Goal: Task Accomplishment & Management: Use online tool/utility

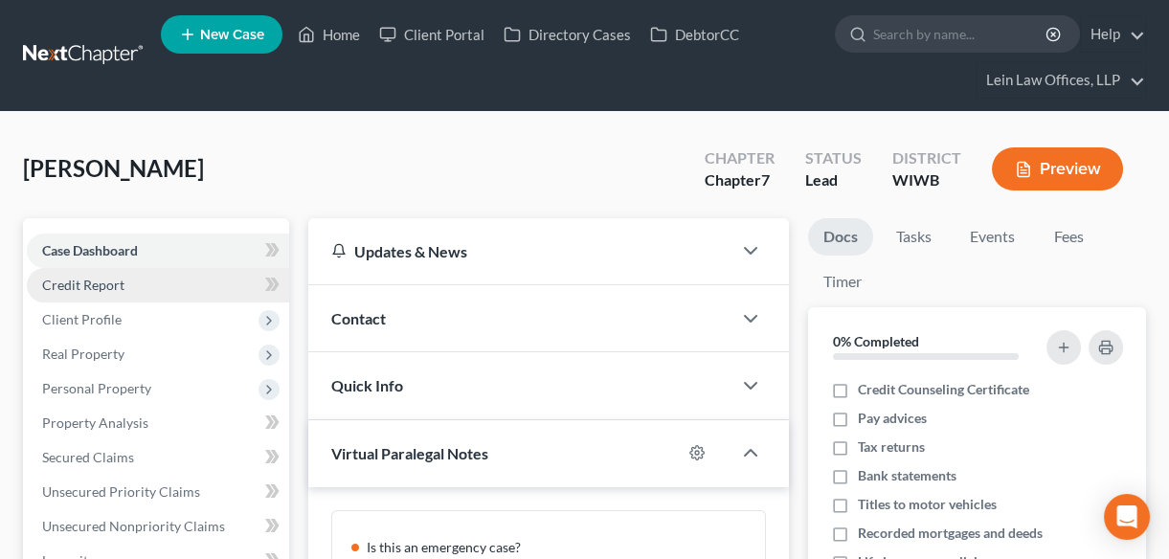
scroll to position [228, 0]
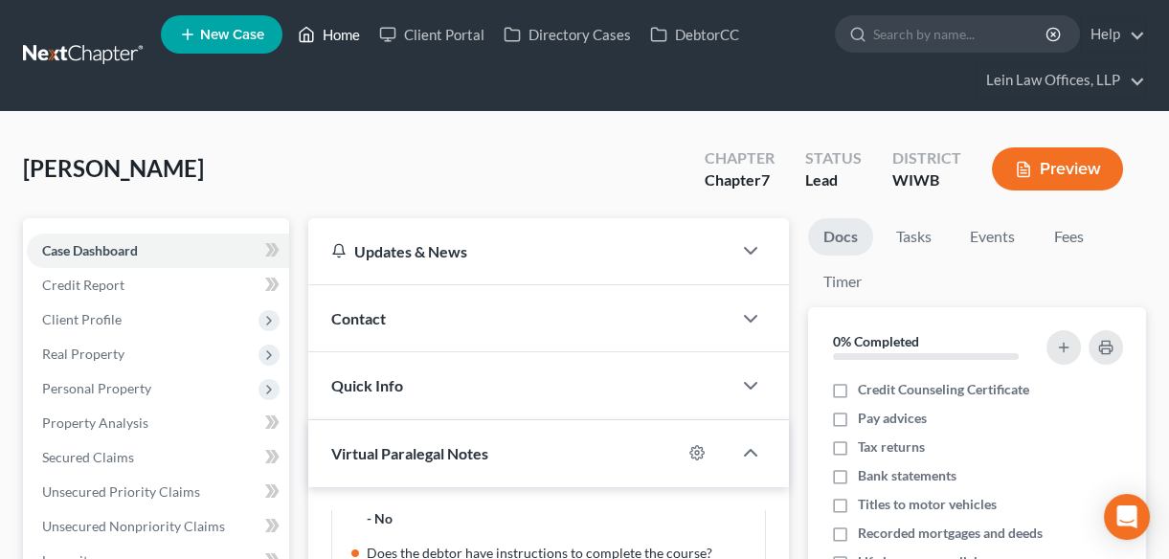
click at [324, 35] on link "Home" at bounding box center [328, 34] width 81 height 34
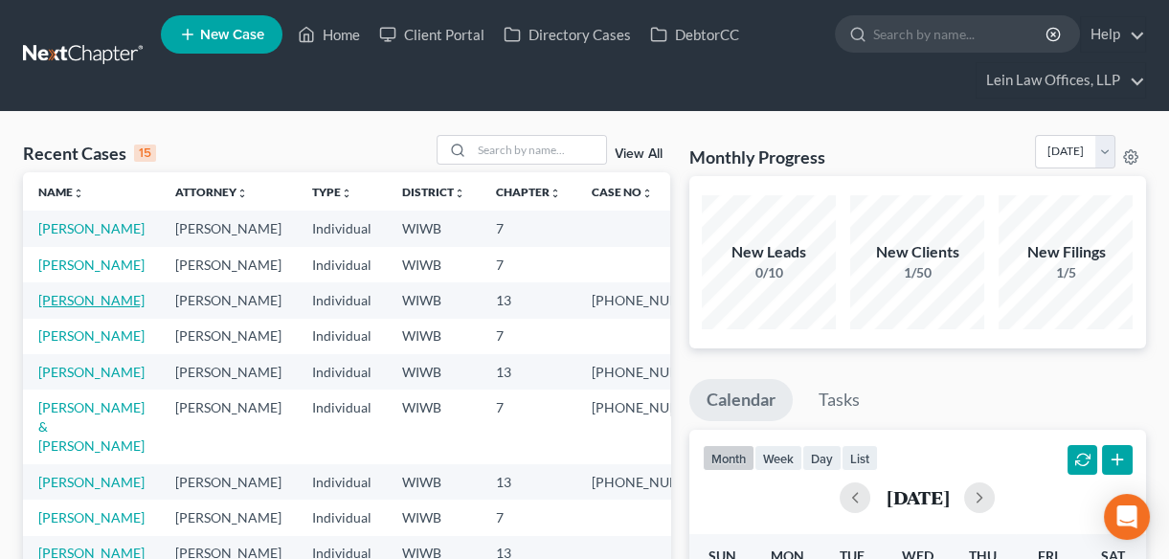
click at [63, 308] on link "[PERSON_NAME]" at bounding box center [91, 300] width 106 height 16
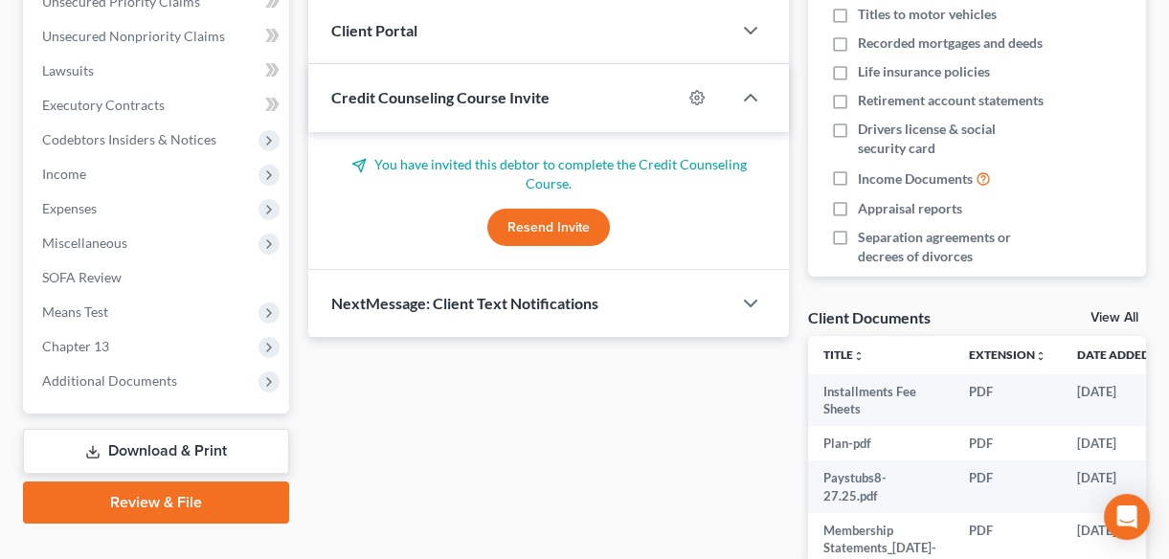
scroll to position [696, 0]
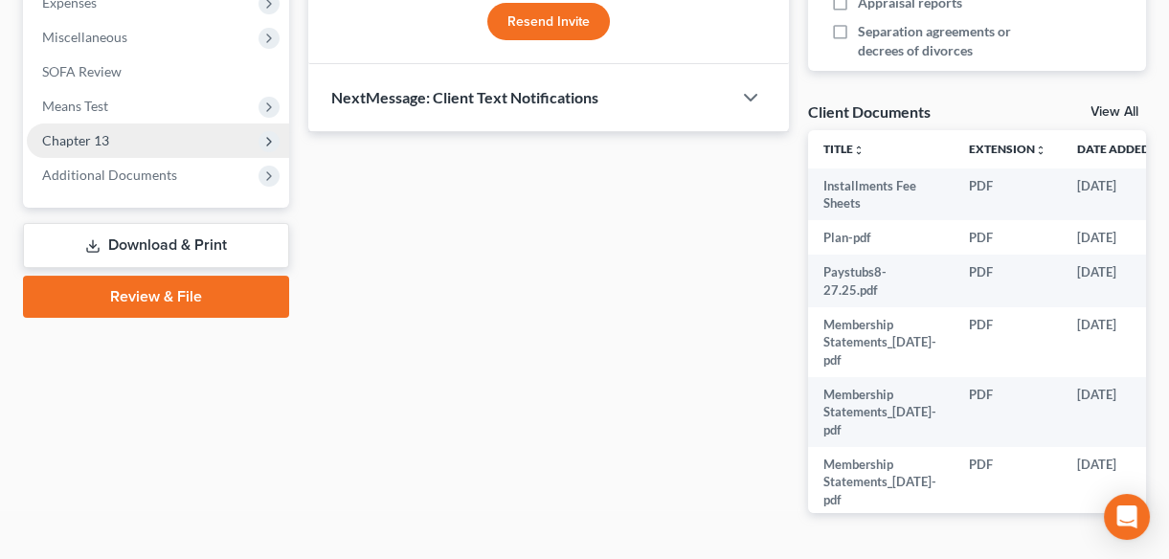
click at [81, 134] on span "Chapter 13" at bounding box center [75, 140] width 67 height 16
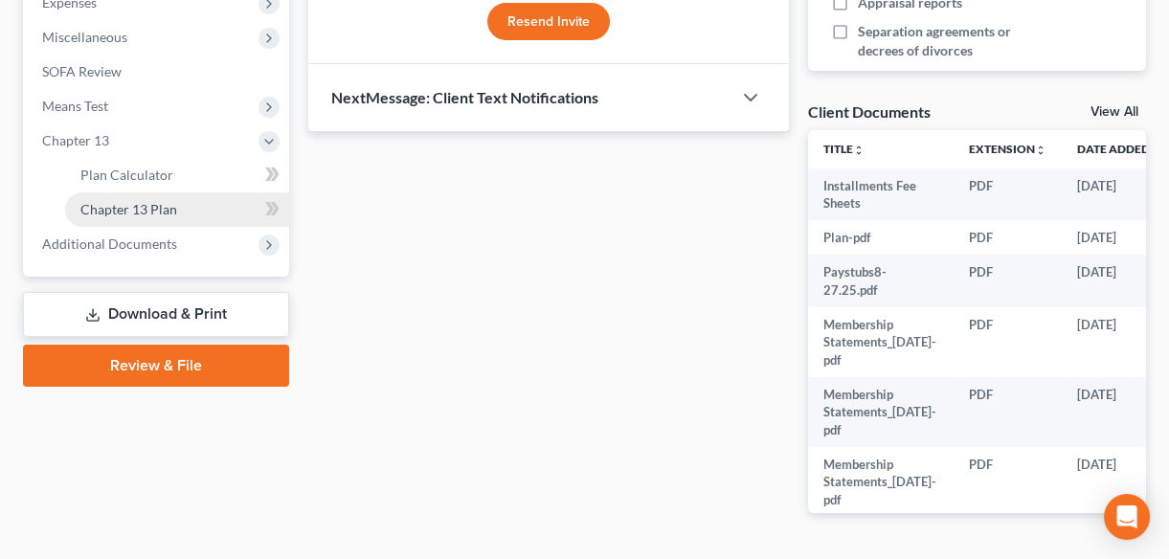
click at [150, 211] on span "Chapter 13 Plan" at bounding box center [128, 209] width 97 height 16
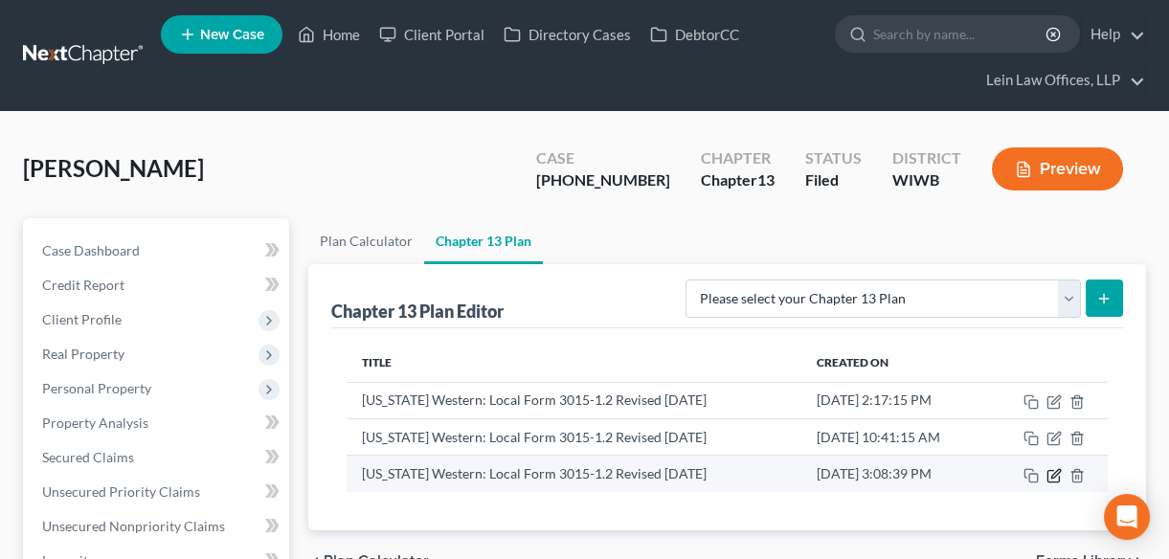
click at [1053, 476] on icon "button" at bounding box center [1055, 473] width 9 height 9
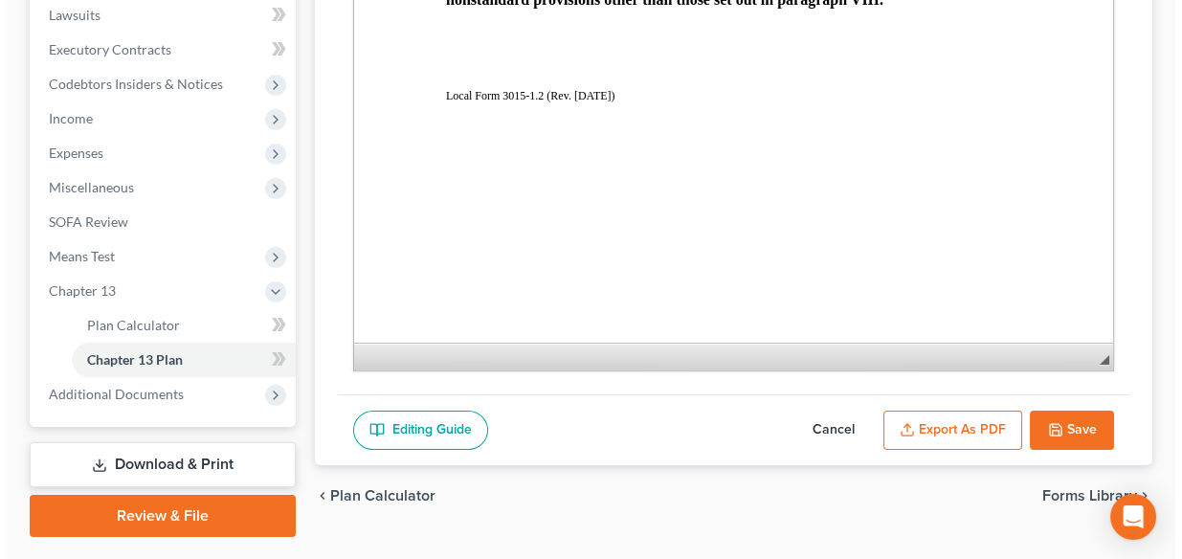
scroll to position [5046, 0]
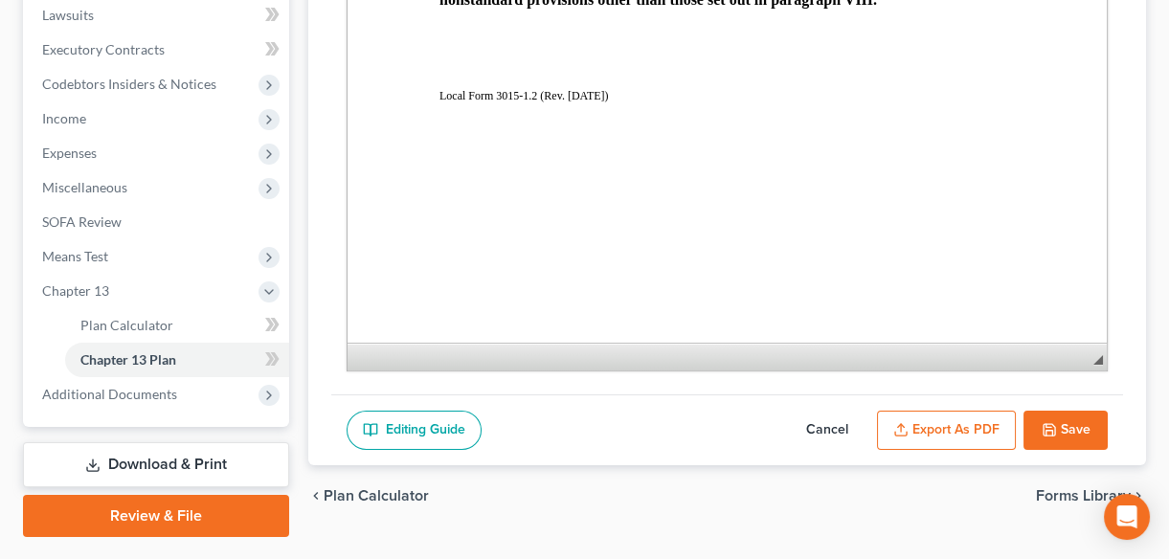
click at [934, 431] on button "Export as PDF" at bounding box center [946, 431] width 139 height 40
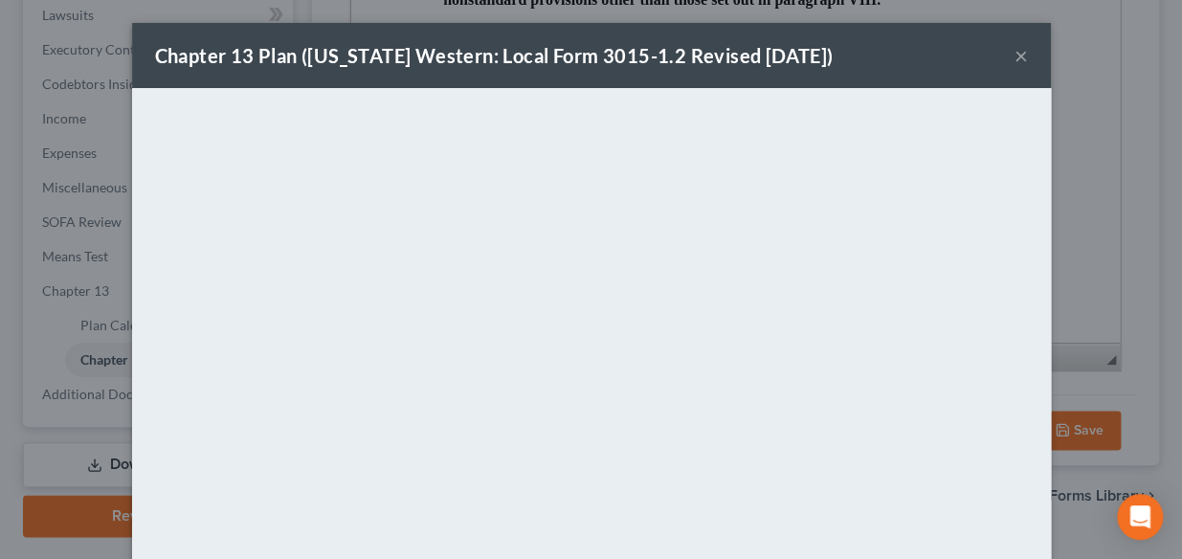
scroll to position [241, 0]
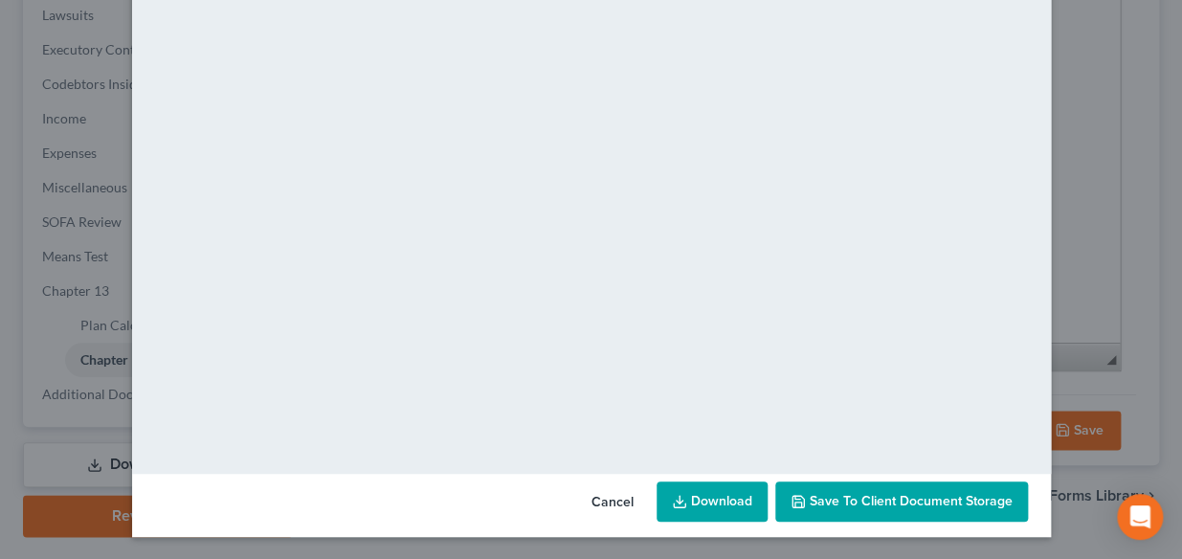
click at [718, 493] on link "Download" at bounding box center [712, 501] width 111 height 40
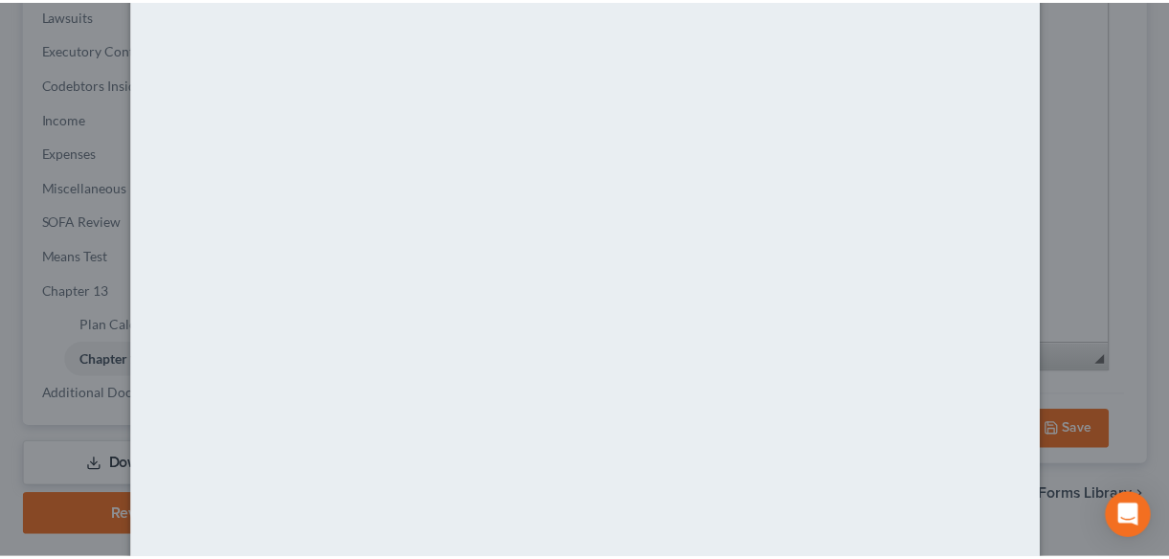
scroll to position [0, 0]
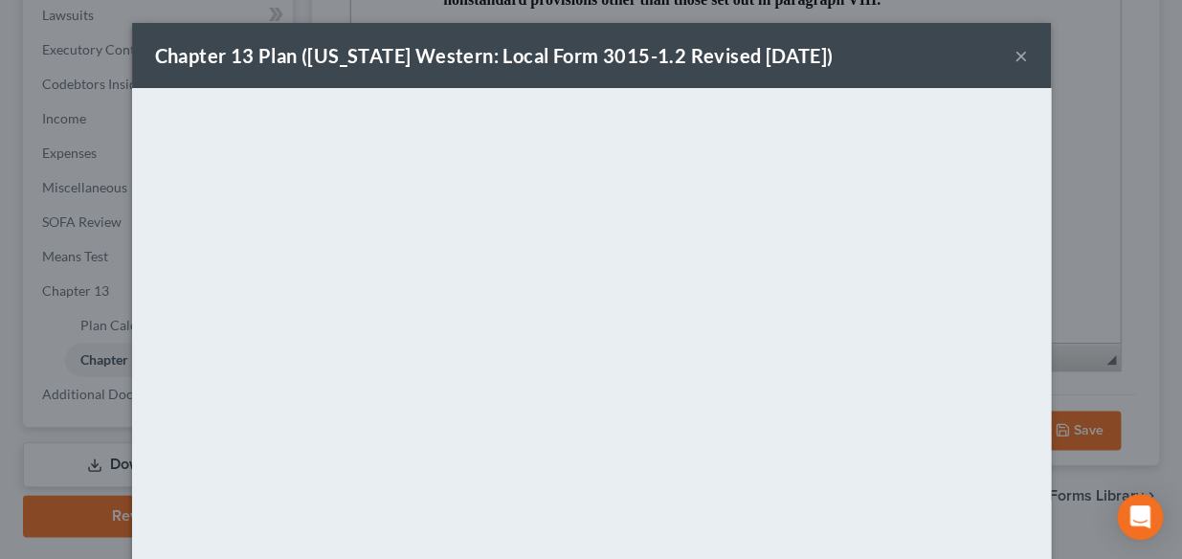
click at [1015, 51] on button "×" at bounding box center [1021, 55] width 13 height 23
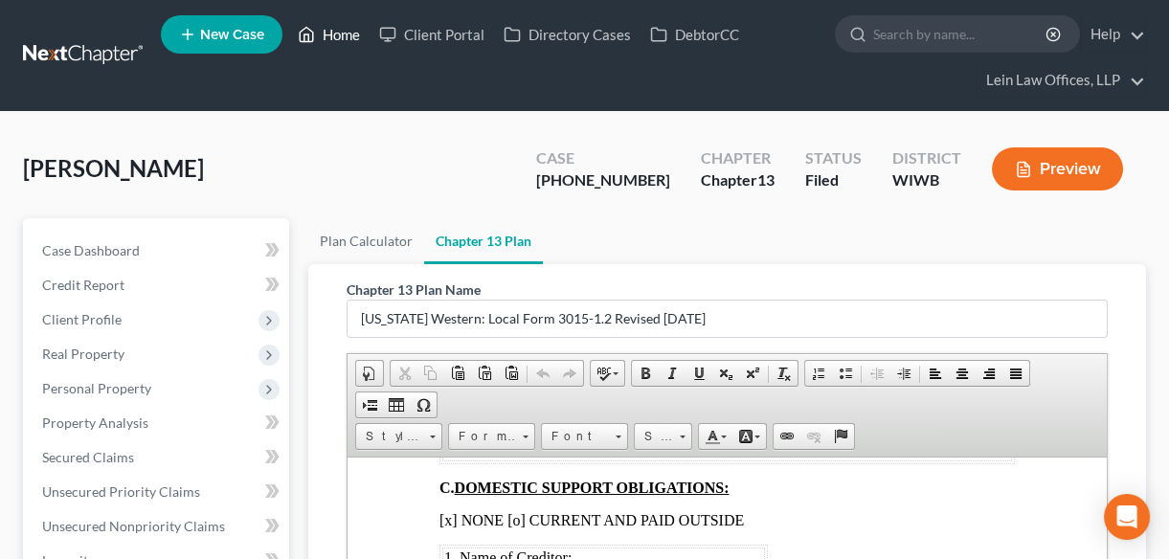
click at [342, 33] on link "Home" at bounding box center [328, 34] width 81 height 34
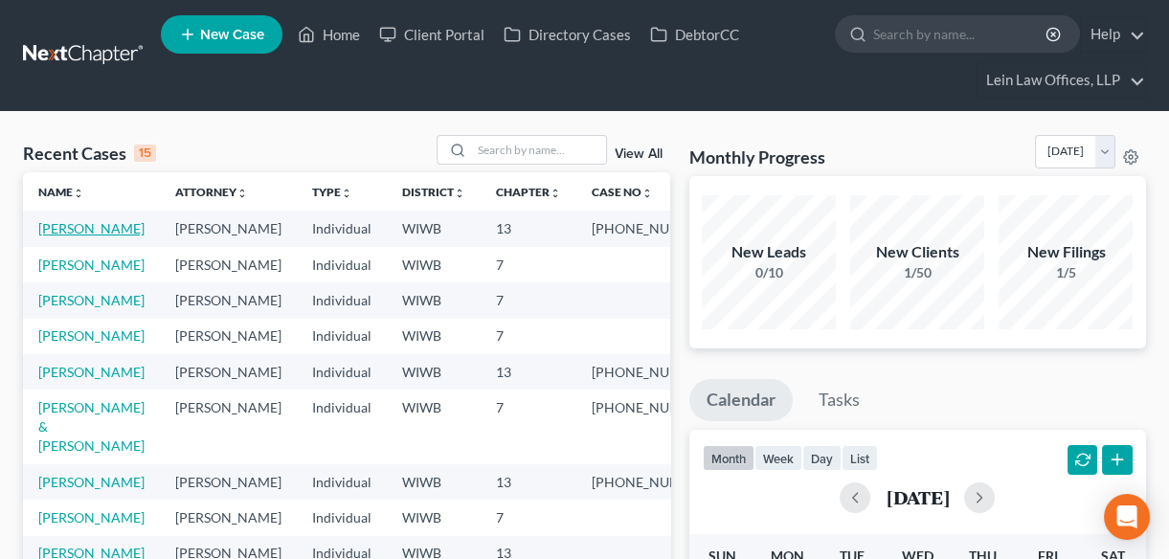
click at [76, 232] on link "[PERSON_NAME]" at bounding box center [91, 228] width 106 height 16
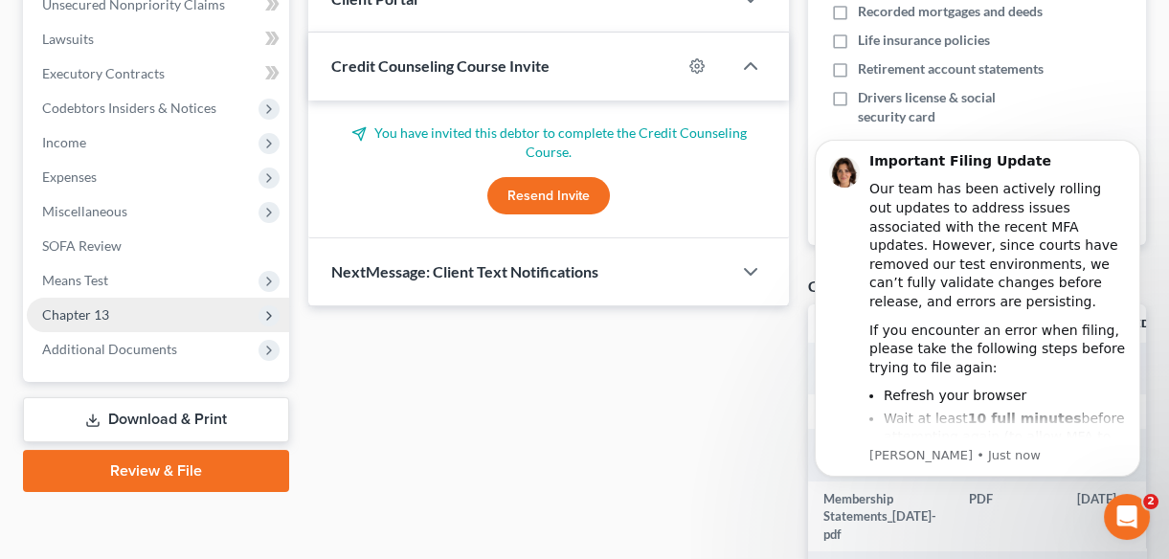
click at [96, 312] on span "Chapter 13" at bounding box center [75, 314] width 67 height 16
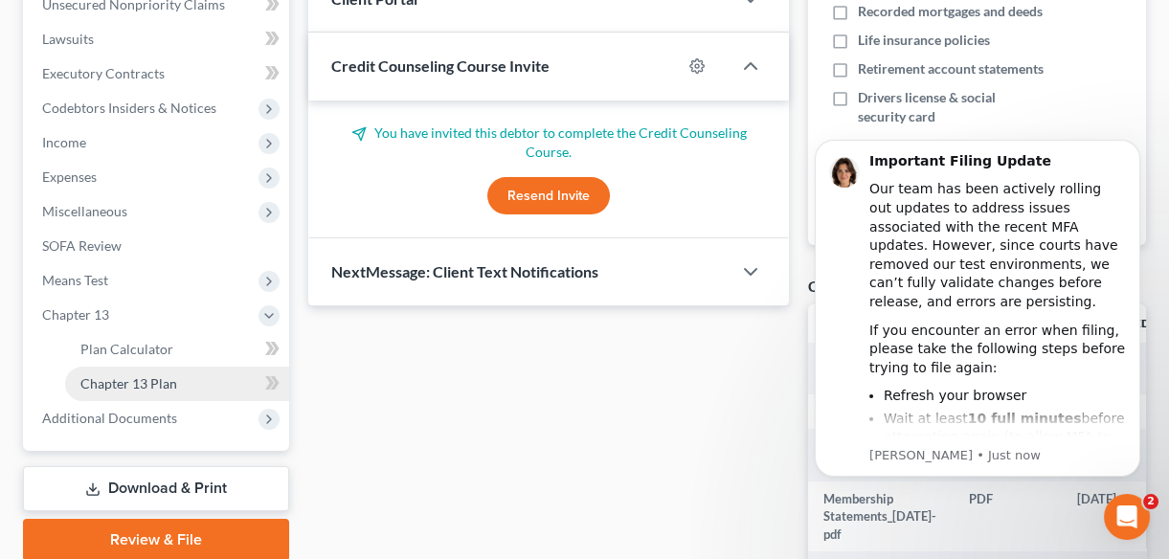
drag, startPoint x: 161, startPoint y: 386, endPoint x: 215, endPoint y: 385, distance: 54.6
click at [161, 385] on span "Chapter 13 Plan" at bounding box center [128, 383] width 97 height 16
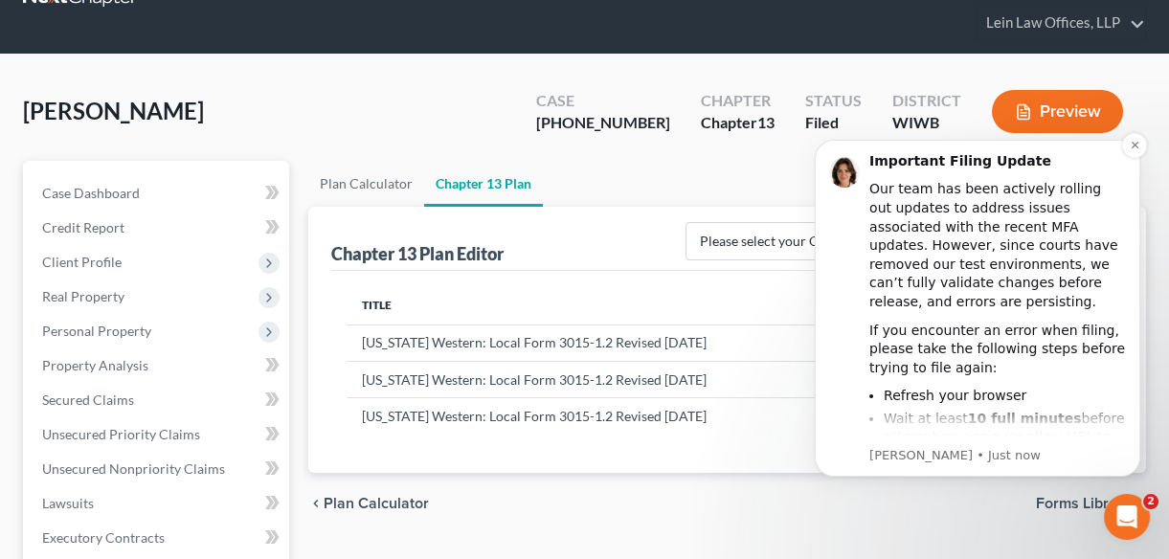
scroll to position [86, 0]
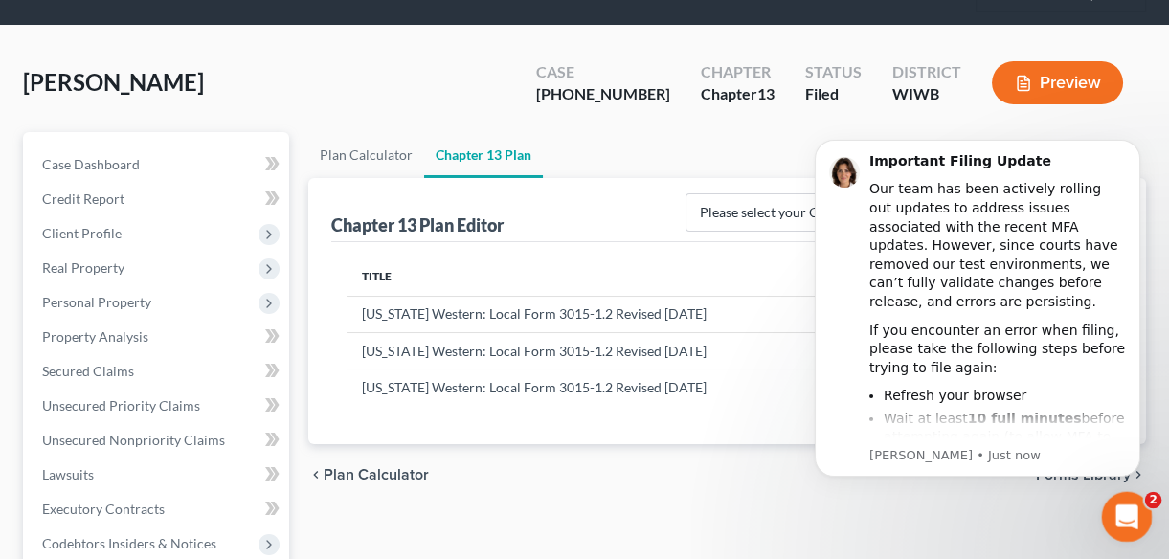
click at [1130, 512] on icon "Open Intercom Messenger" at bounding box center [1124, 515] width 32 height 32
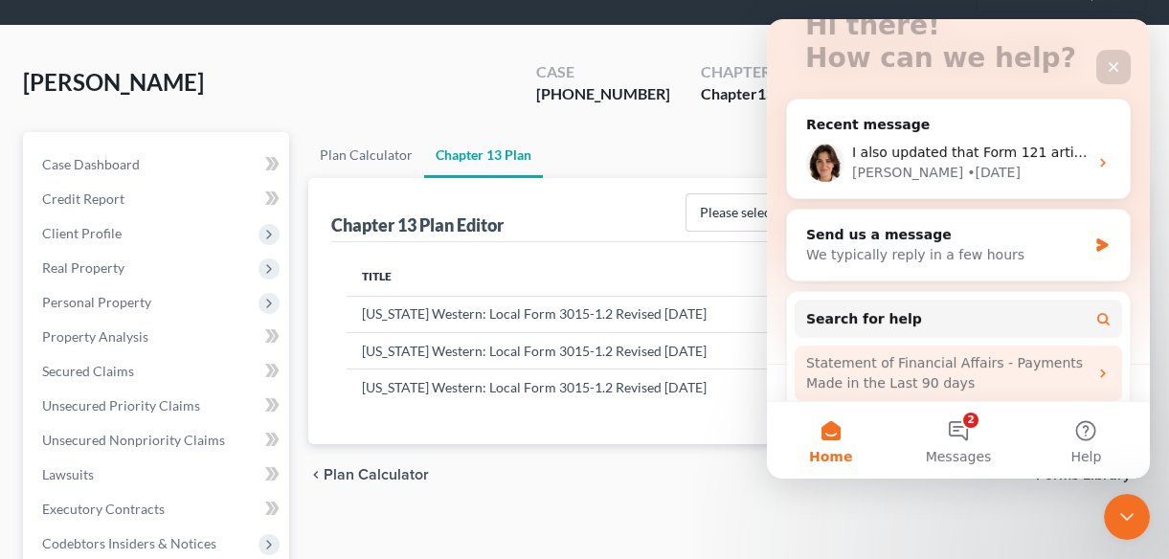
scroll to position [173, 0]
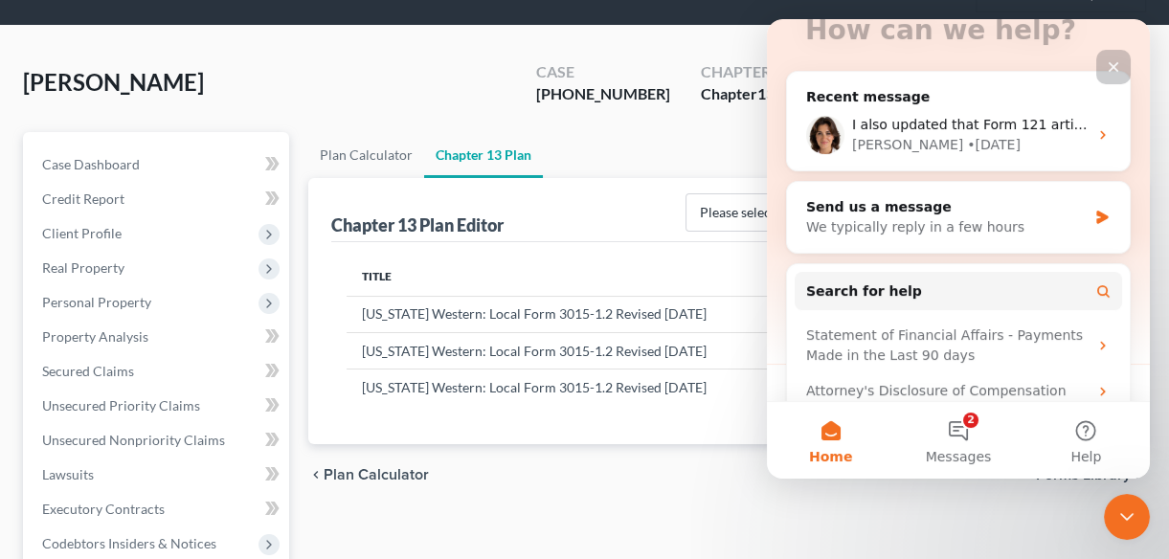
click at [1109, 66] on icon "Close" at bounding box center [1113, 66] width 15 height 15
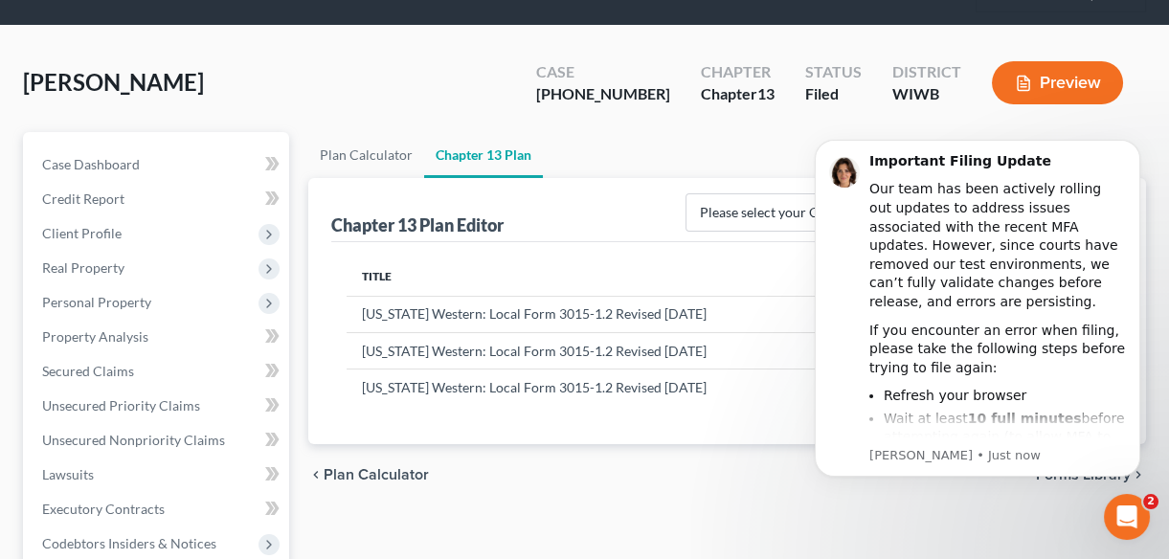
scroll to position [0, 0]
click at [1125, 142] on button "Dismiss notification" at bounding box center [1134, 145] width 25 height 25
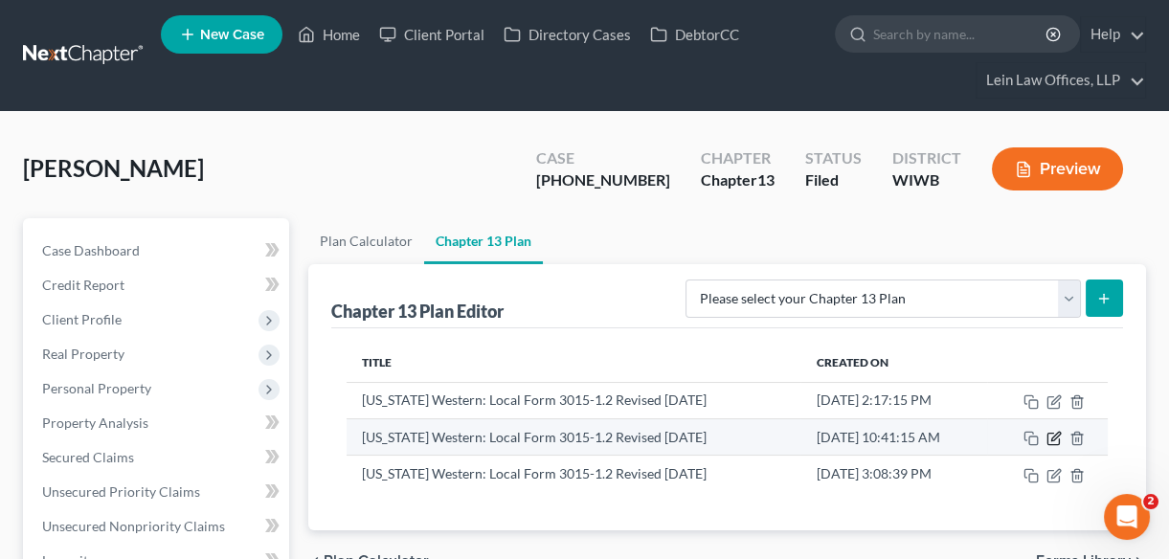
click at [1053, 439] on icon "button" at bounding box center [1055, 436] width 9 height 9
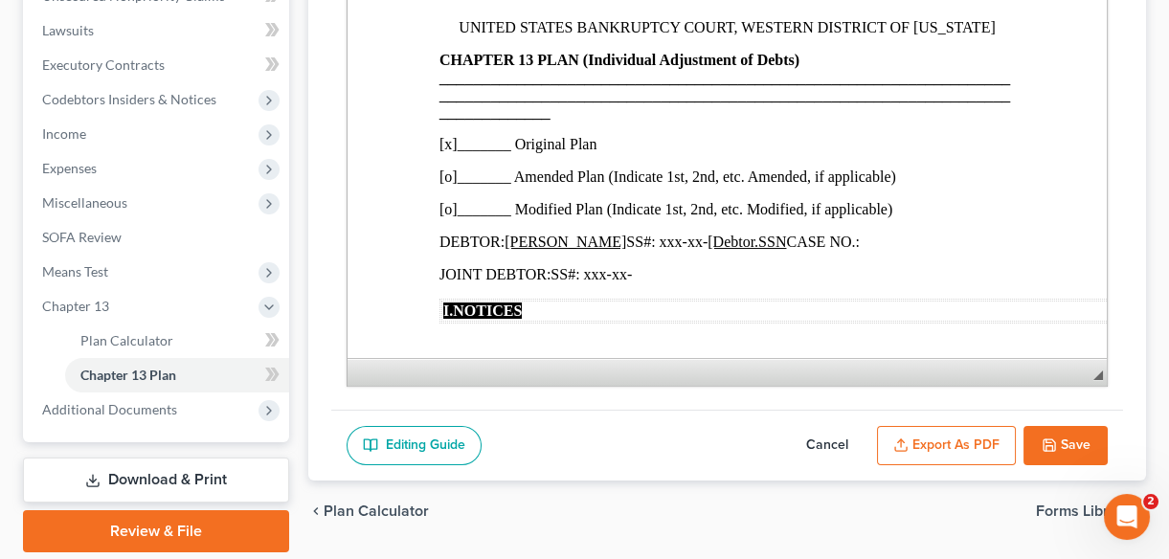
scroll to position [593, 0]
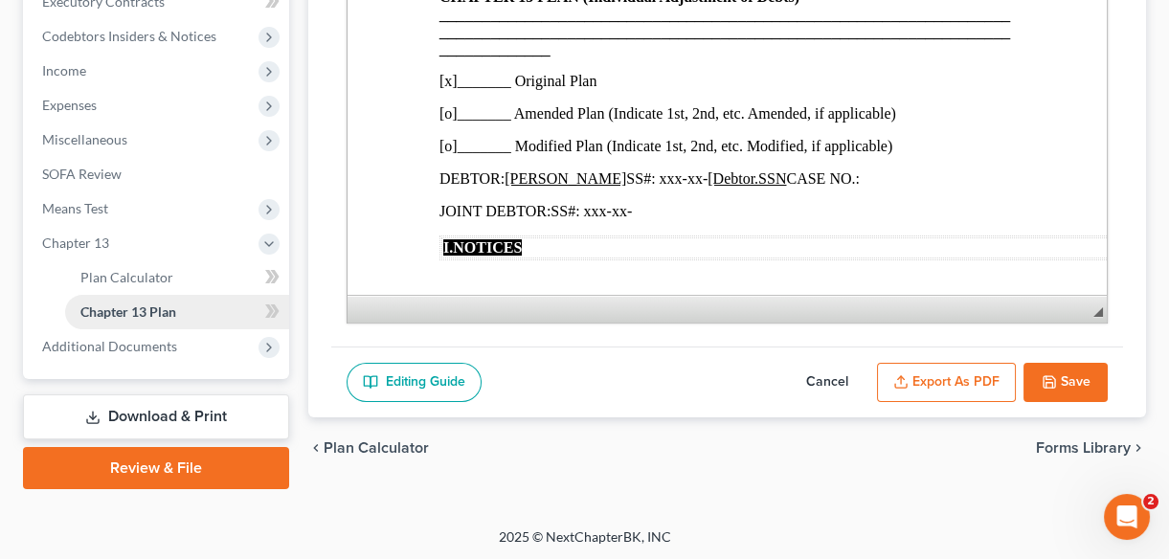
click at [111, 308] on span "Chapter 13 Plan" at bounding box center [128, 311] width 96 height 16
click at [270, 304] on icon at bounding box center [269, 310] width 9 height 13
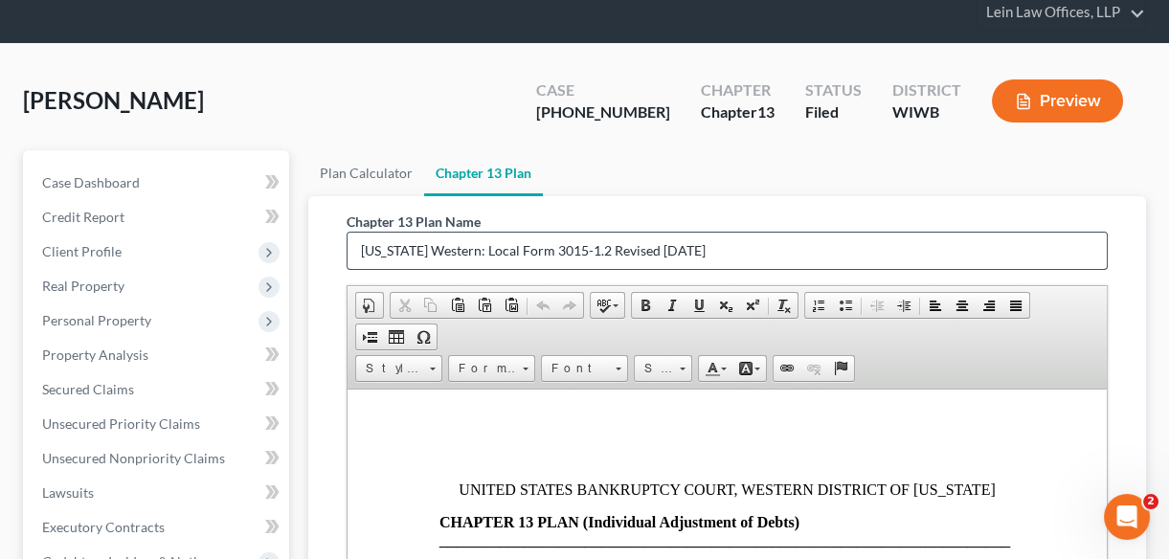
scroll to position [0, 0]
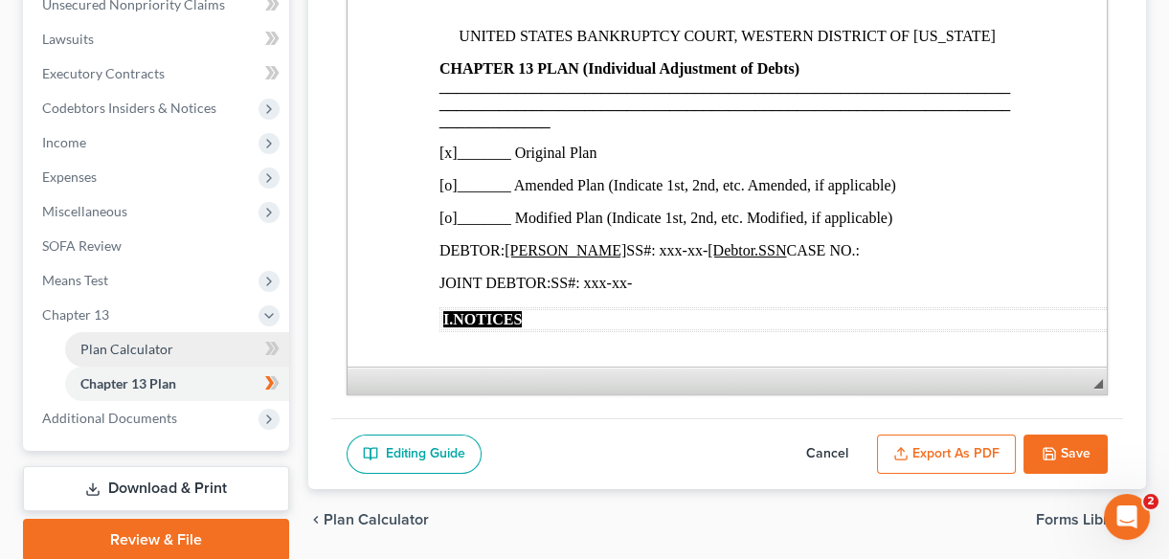
click at [144, 347] on span "Plan Calculator" at bounding box center [126, 349] width 93 height 16
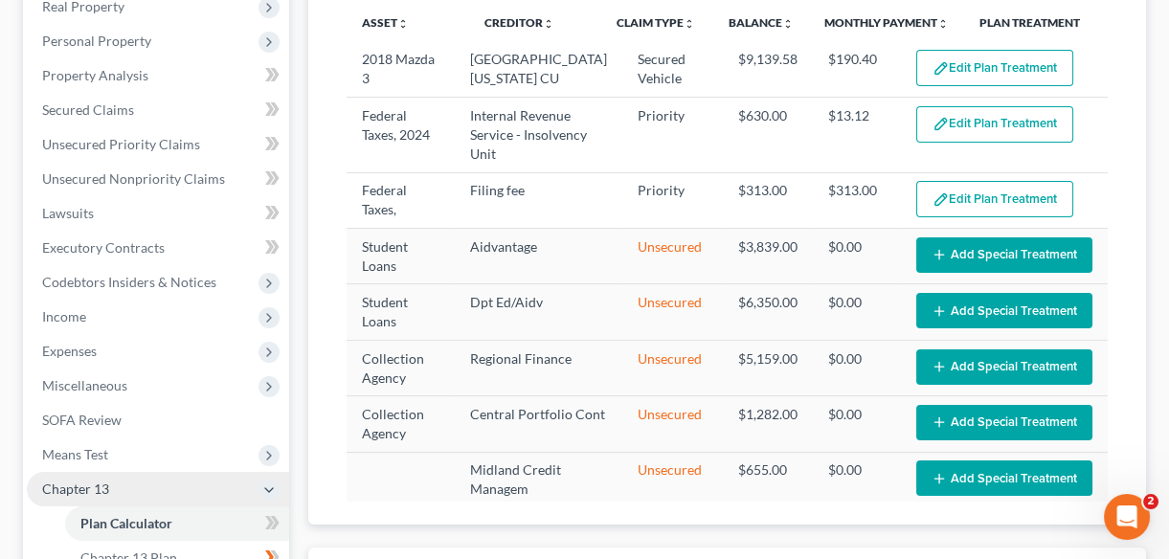
select select "47"
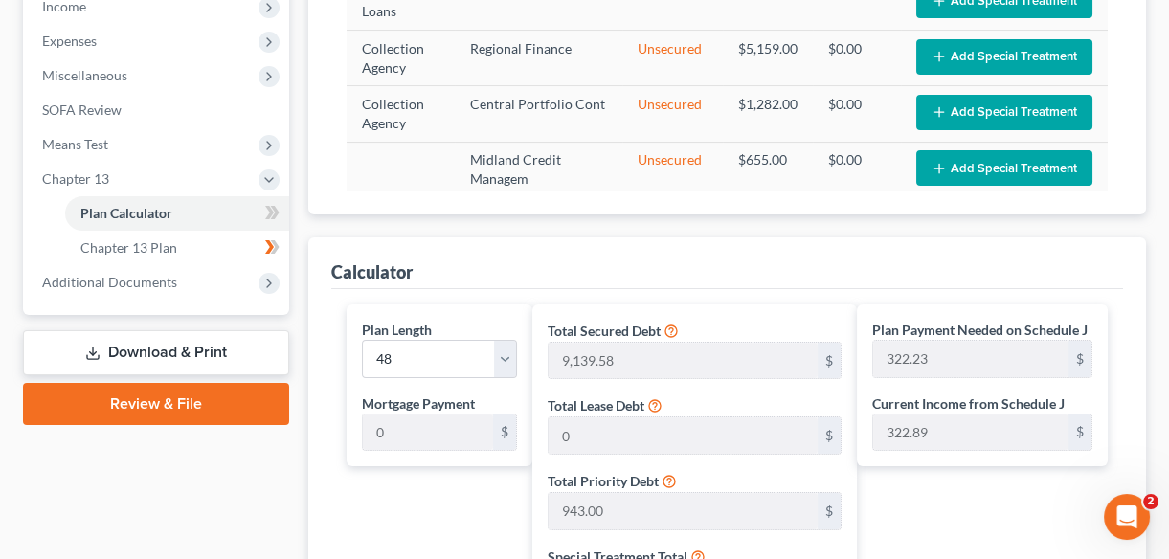
scroll to position [696, 0]
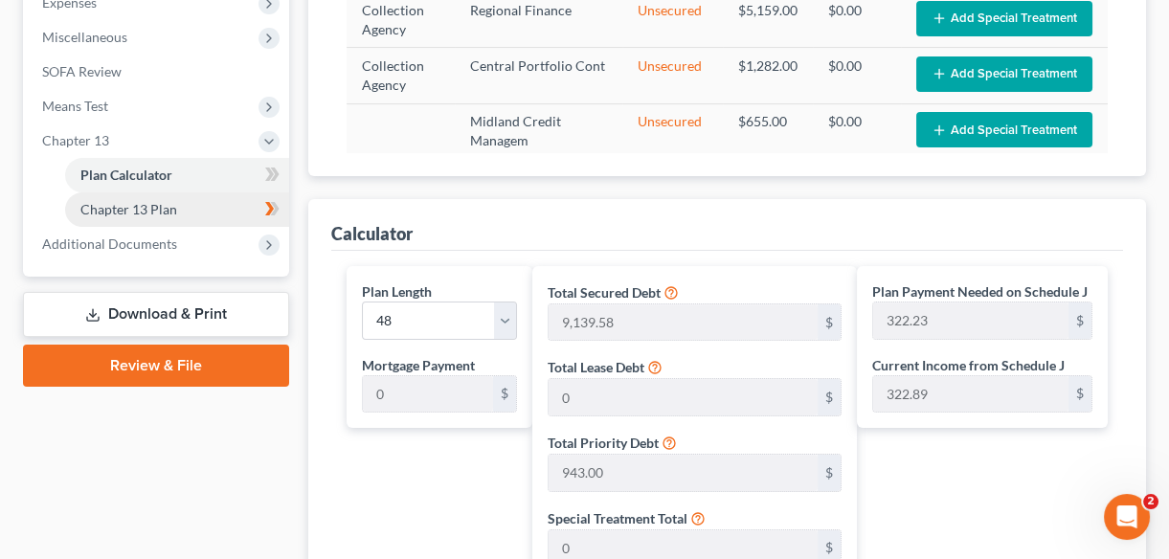
click at [168, 207] on span "Chapter 13 Plan" at bounding box center [128, 209] width 97 height 16
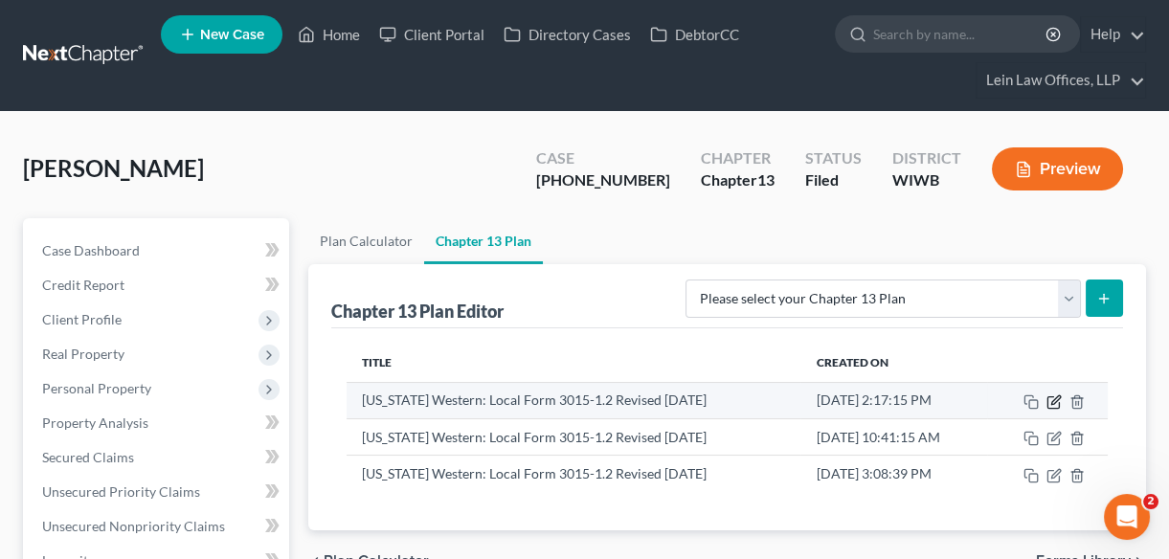
click at [1053, 403] on icon "button" at bounding box center [1053, 401] width 15 height 15
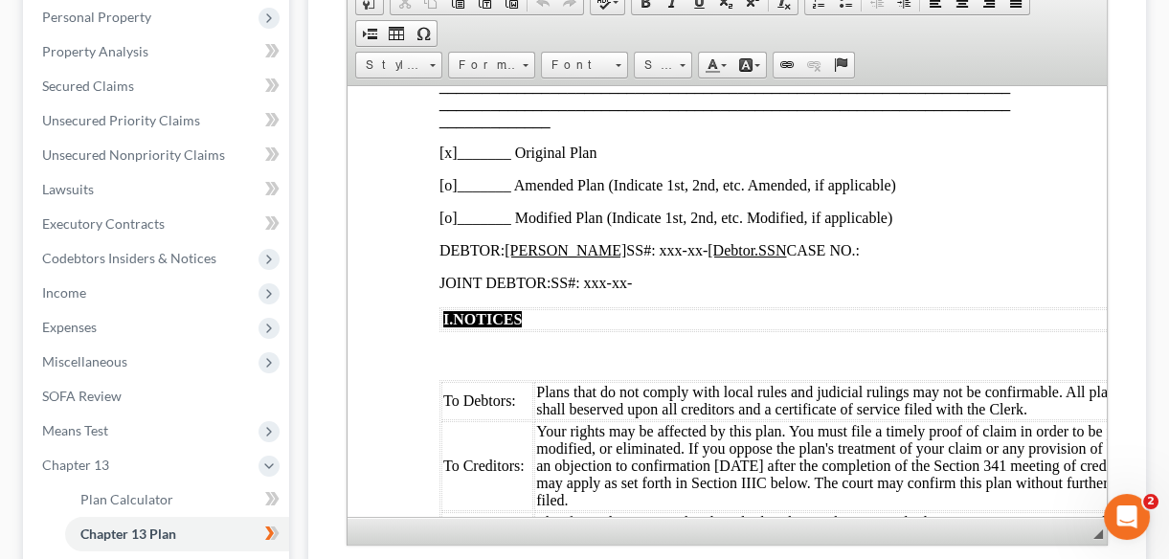
scroll to position [86, 0]
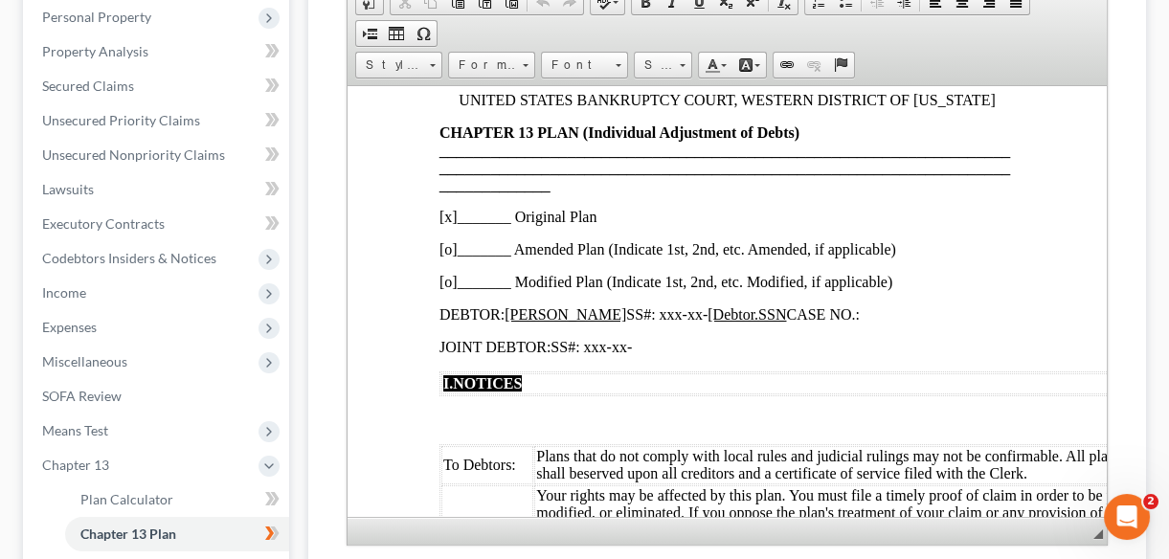
click at [272, 536] on icon at bounding box center [275, 532] width 9 height 13
click at [270, 529] on icon at bounding box center [269, 532] width 9 height 13
click at [156, 543] on link "Chapter 13 Plan" at bounding box center [177, 534] width 224 height 34
click at [163, 536] on span "Chapter 13 Plan" at bounding box center [128, 534] width 96 height 16
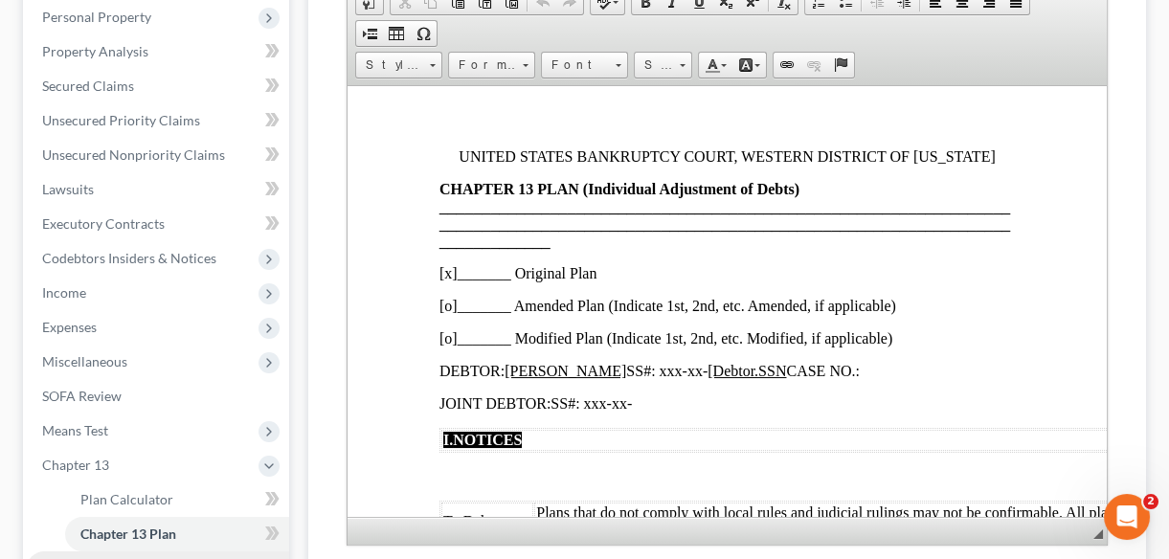
scroll to position [0, 0]
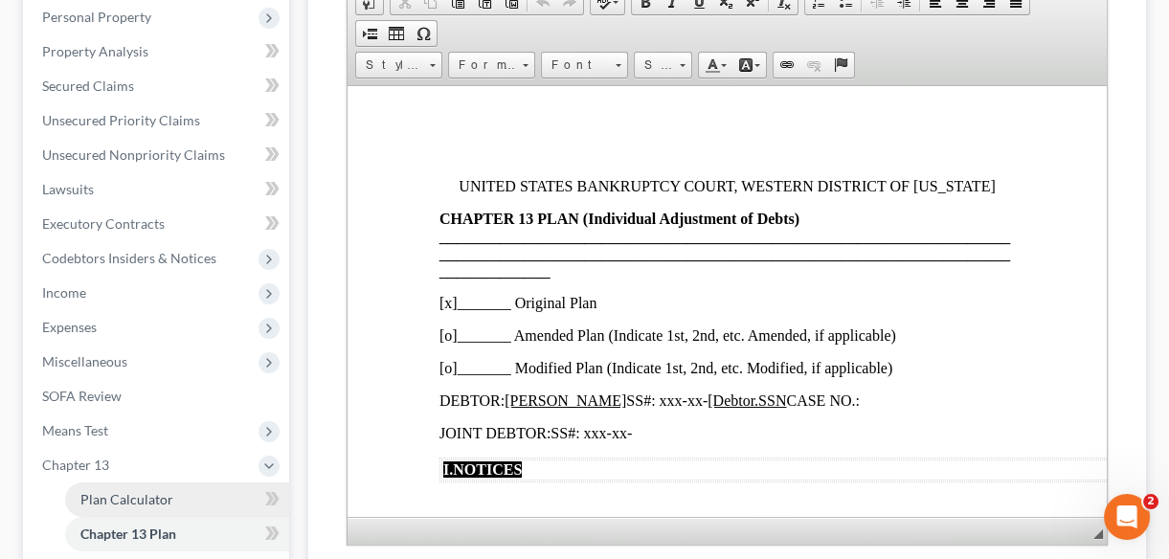
click at [132, 498] on span "Plan Calculator" at bounding box center [126, 499] width 93 height 16
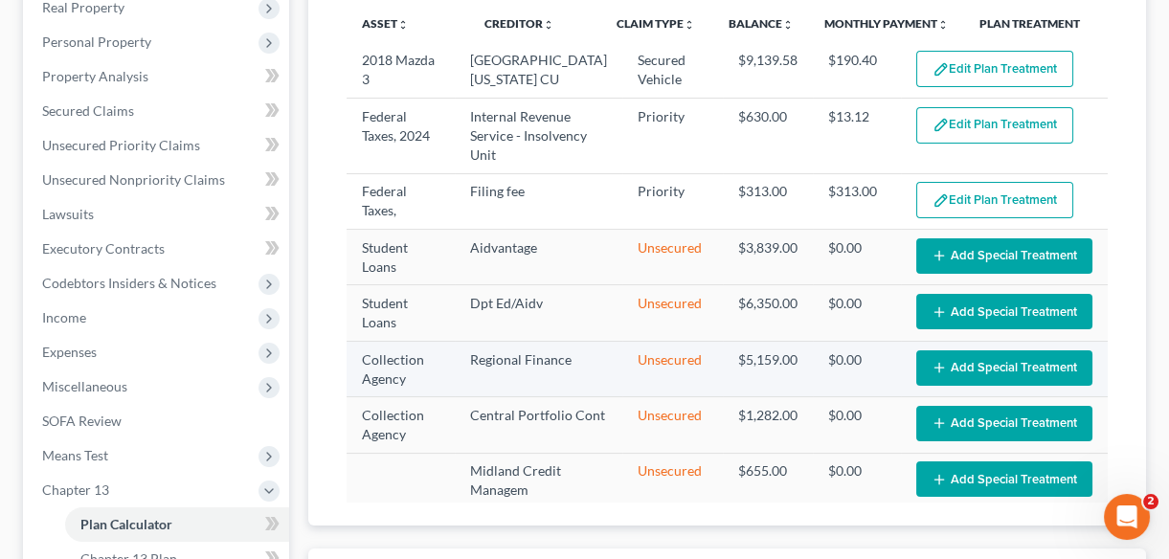
scroll to position [347, 0]
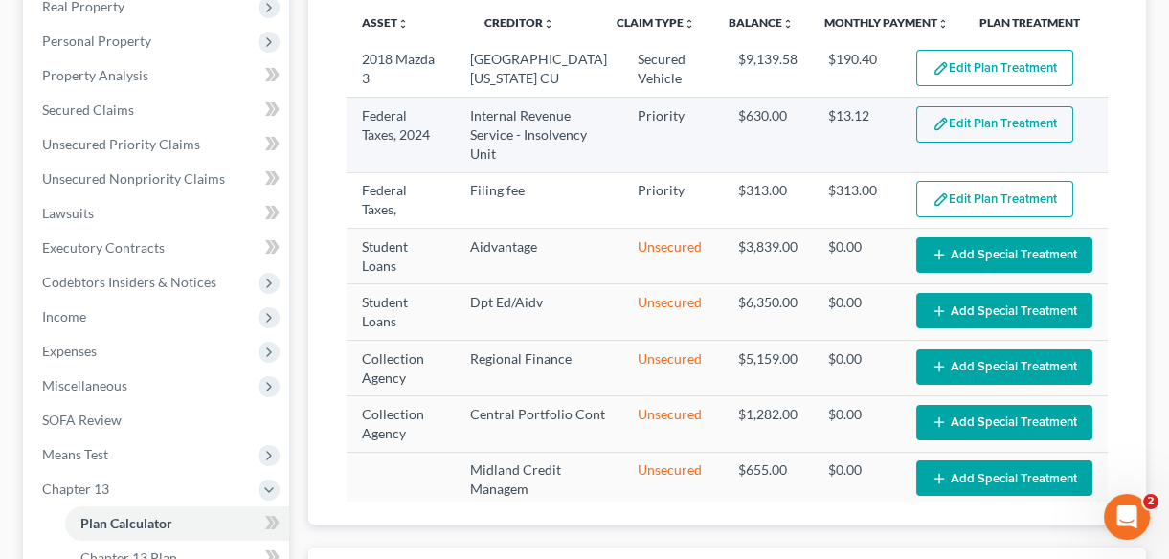
select select "47"
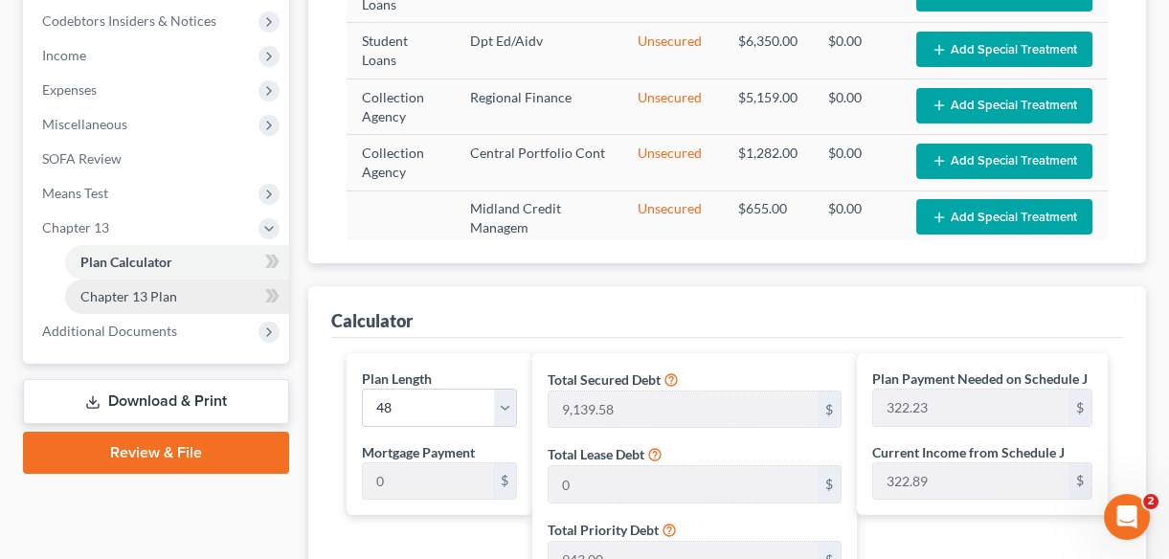
click at [154, 294] on span "Chapter 13 Plan" at bounding box center [128, 296] width 97 height 16
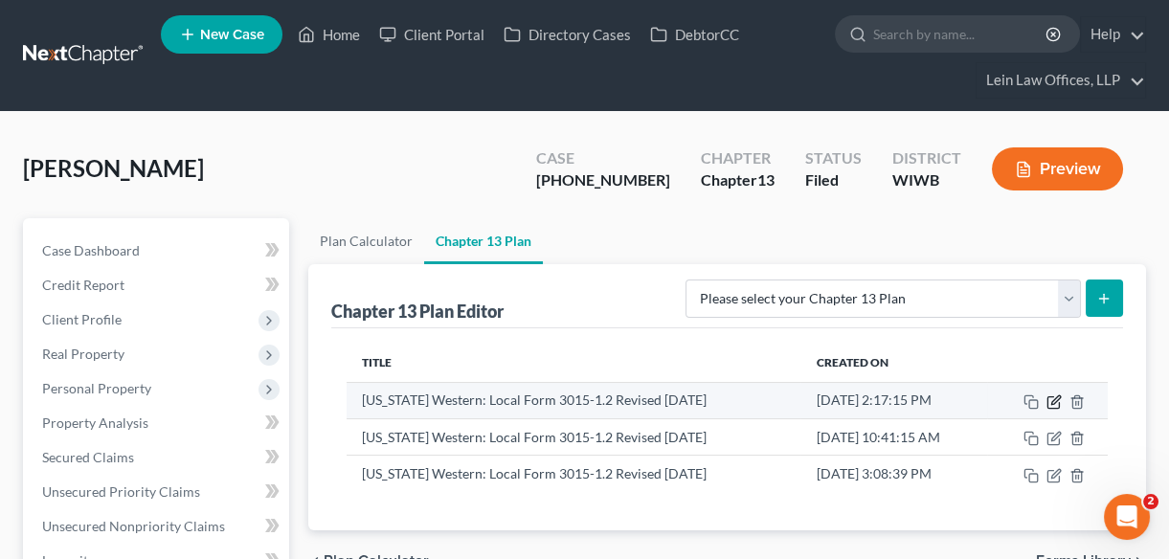
click at [1056, 398] on icon "button" at bounding box center [1053, 401] width 15 height 15
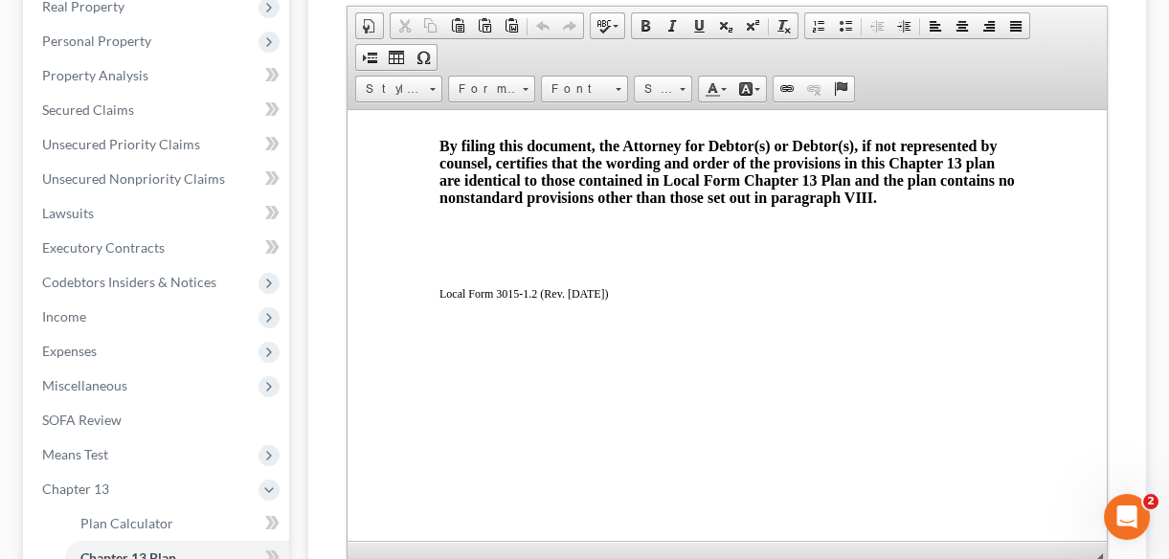
scroll to position [5118, 0]
